Goal: Information Seeking & Learning: Compare options

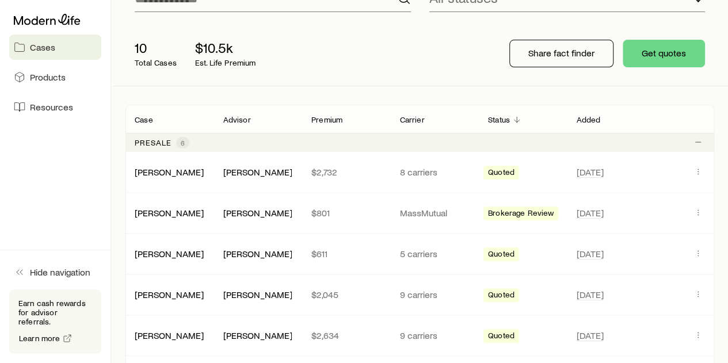
scroll to position [173, 0]
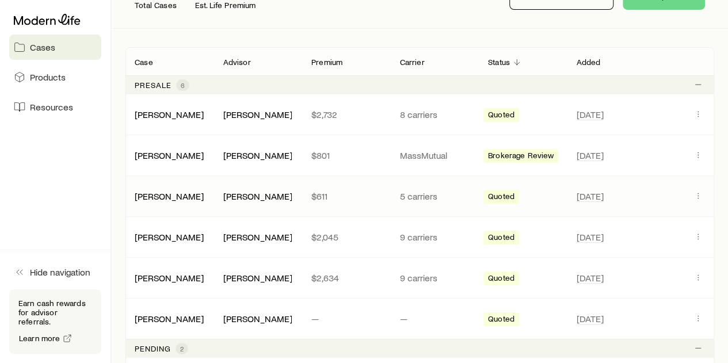
click at [206, 194] on div "[PERSON_NAME]" at bounding box center [170, 197] width 88 height 12
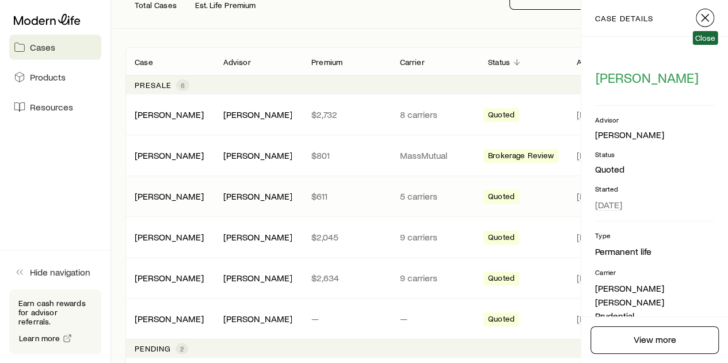
click at [702, 18] on icon "button" at bounding box center [705, 18] width 14 height 14
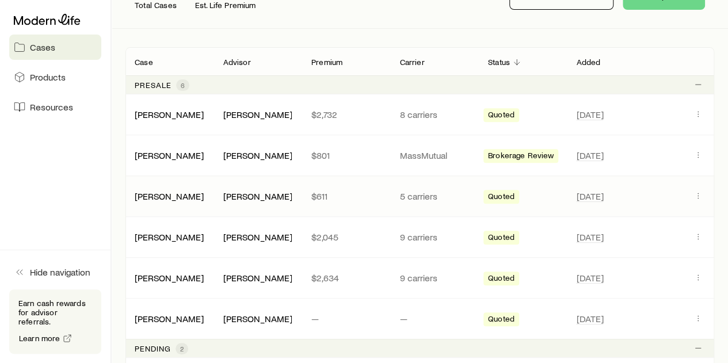
click at [531, 190] on div "Quoted" at bounding box center [523, 196] width 79 height 15
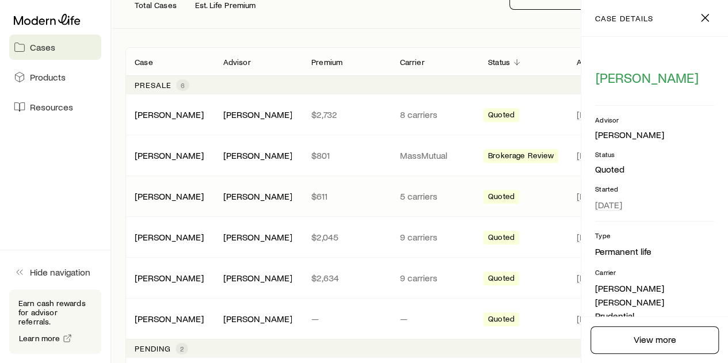
click at [567, 181] on div "[PERSON_NAME] [PERSON_NAME] $611 5 carriers Quoted [DATE]" at bounding box center [420, 196] width 589 height 40
click at [706, 13] on icon "button" at bounding box center [705, 18] width 14 height 14
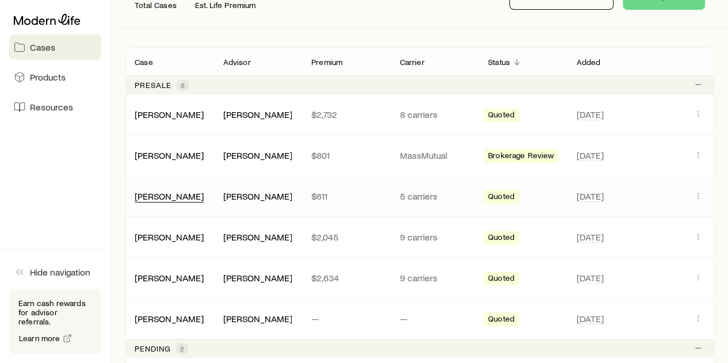
click at [183, 201] on div "[PERSON_NAME]" at bounding box center [169, 197] width 69 height 12
click at [167, 196] on link "[PERSON_NAME]" at bounding box center [169, 195] width 69 height 11
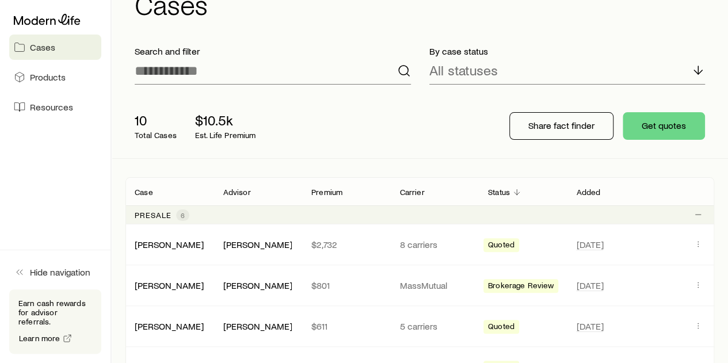
scroll to position [115, 0]
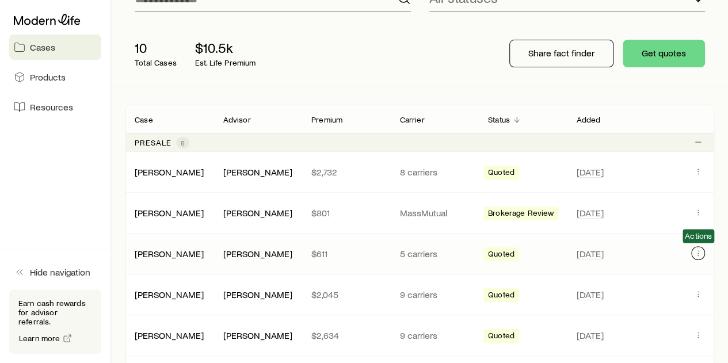
click at [695, 252] on icon "Client cases" at bounding box center [698, 253] width 9 height 9
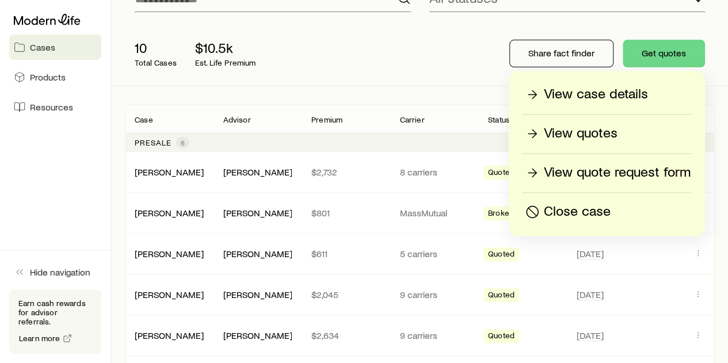
click at [592, 133] on p "View quotes" at bounding box center [581, 133] width 74 height 18
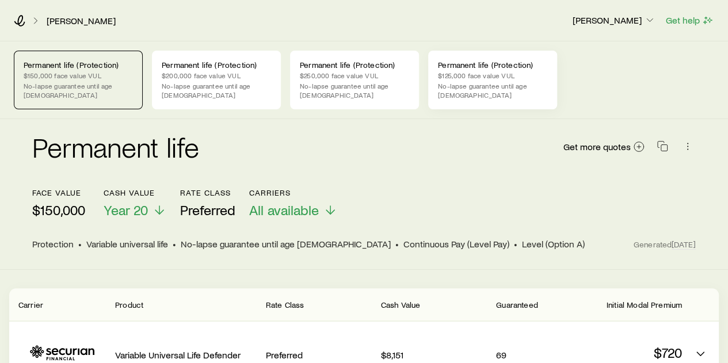
click at [495, 75] on p "$125,000 face value VUL" at bounding box center [492, 75] width 109 height 9
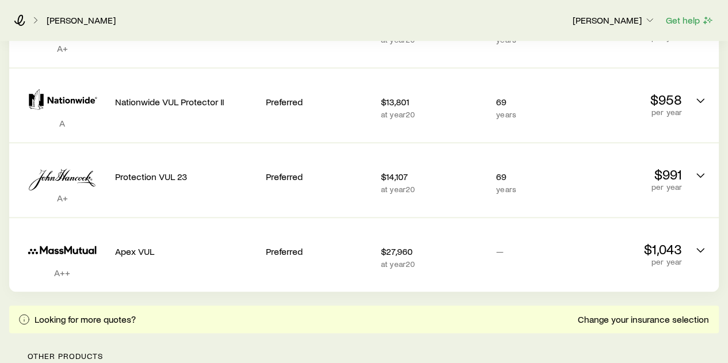
scroll to position [345, 0]
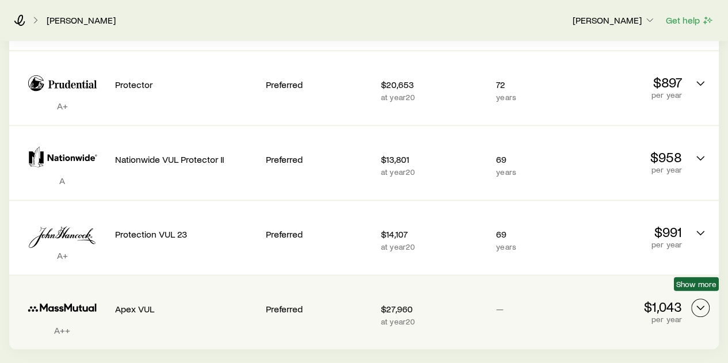
click at [706, 301] on icon "Permanent quotes" at bounding box center [701, 308] width 14 height 14
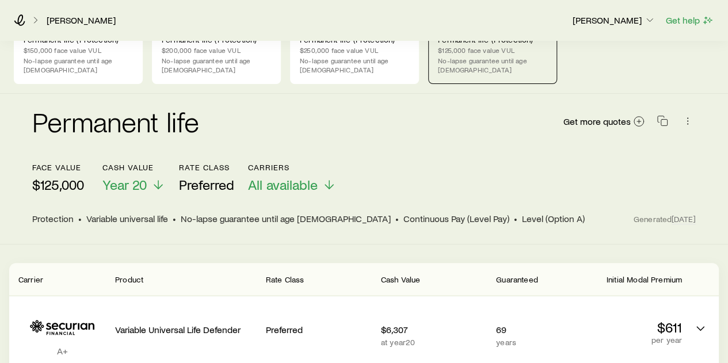
scroll to position [0, 0]
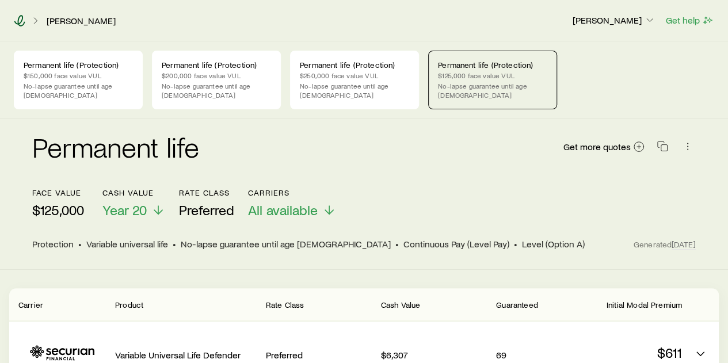
click at [20, 15] on icon at bounding box center [20, 21] width 12 height 12
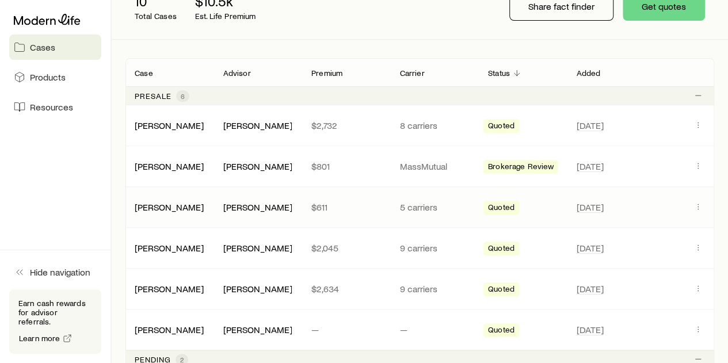
scroll to position [173, 0]
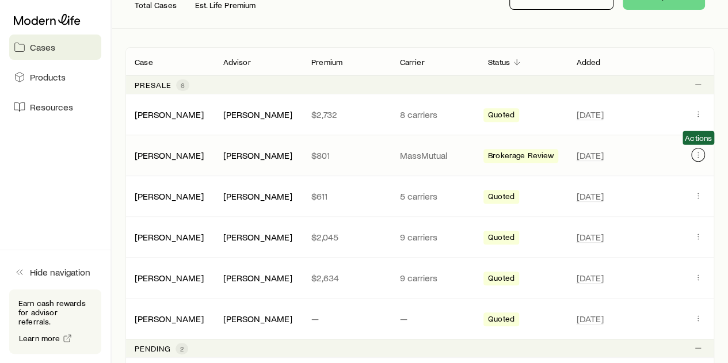
click at [694, 156] on icon "Client cases" at bounding box center [698, 154] width 9 height 9
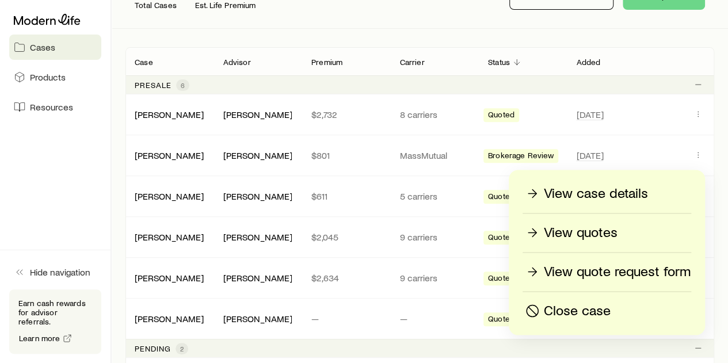
click at [595, 234] on p "View quotes" at bounding box center [581, 232] width 74 height 18
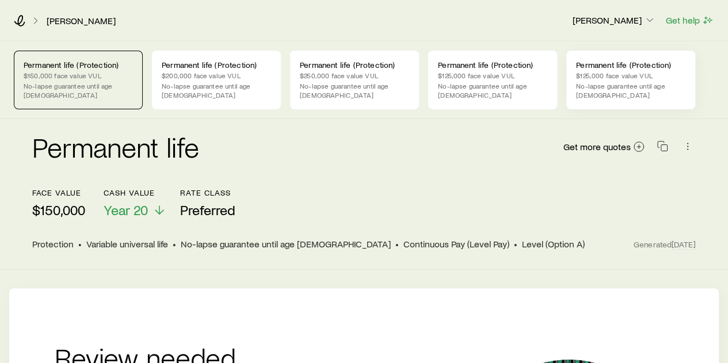
click at [610, 86] on p "No-lapse guarantee until age [DEMOGRAPHIC_DATA]" at bounding box center [630, 90] width 109 height 18
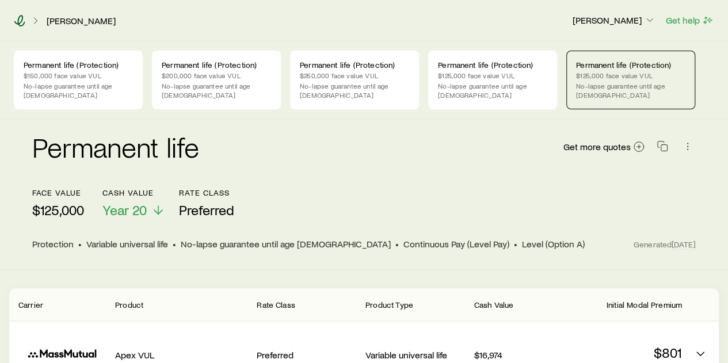
click at [24, 11] on div "[PERSON_NAME] [PERSON_NAME] Get help" at bounding box center [364, 20] width 728 height 41
click at [23, 25] on icon at bounding box center [19, 21] width 11 height 12
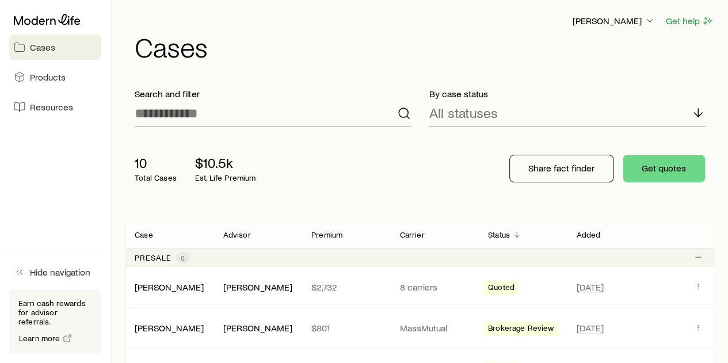
scroll to position [115, 0]
